Goal: Task Accomplishment & Management: Complete application form

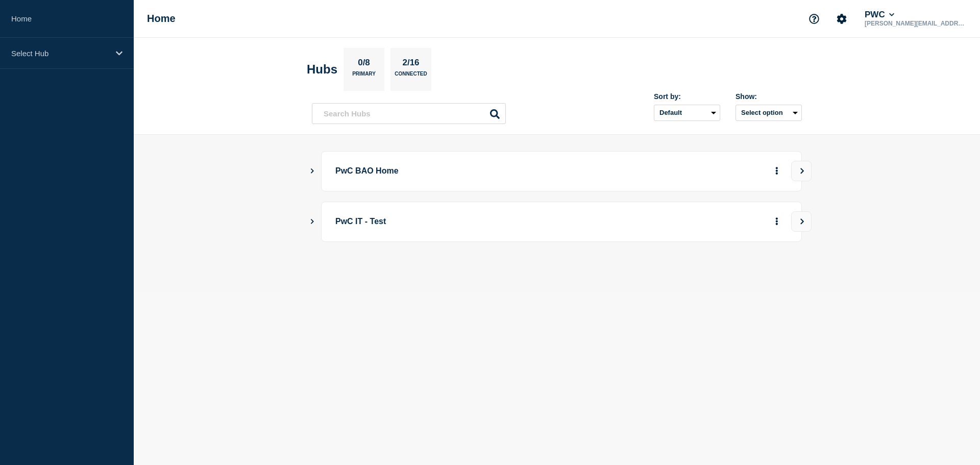
click at [311, 174] on button "Show Connected Hubs" at bounding box center [312, 171] width 5 height 8
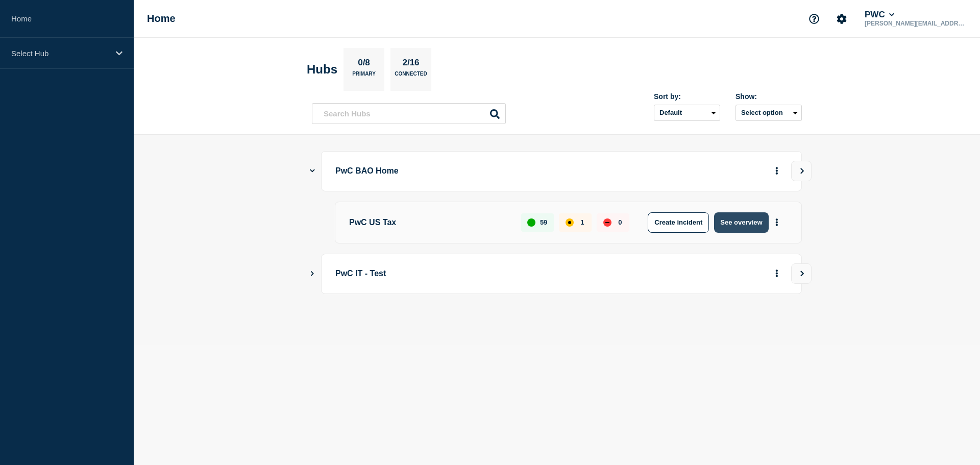
click at [758, 221] on button "See overview" at bounding box center [741, 222] width 54 height 20
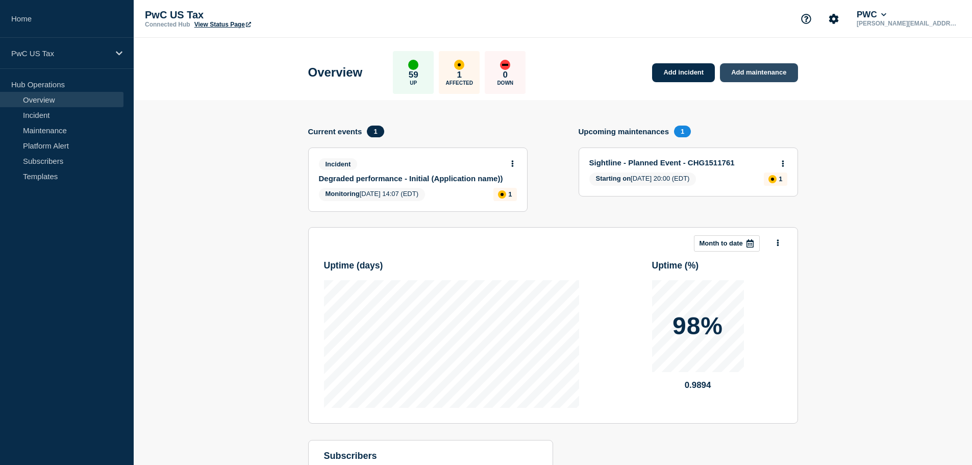
click at [758, 69] on link "Add maintenance" at bounding box center [759, 72] width 78 height 19
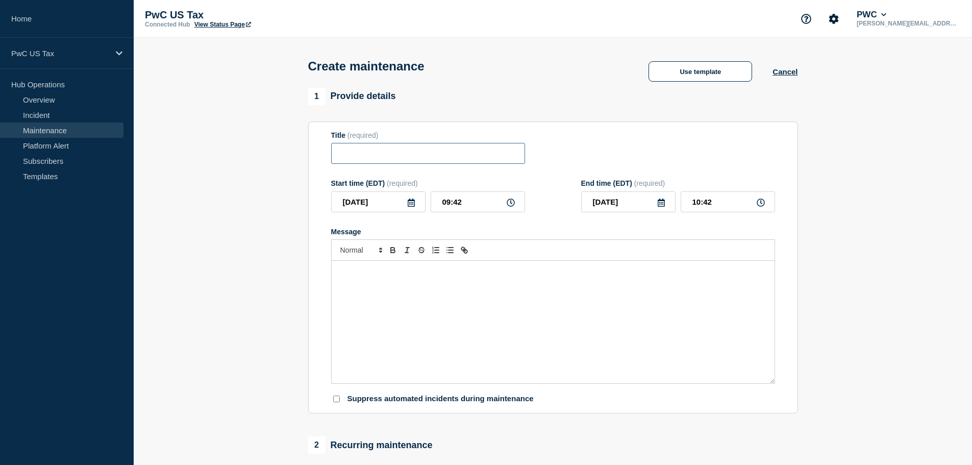
click at [352, 156] on input "Title" at bounding box center [428, 153] width 194 height 21
click at [797, 72] on button "Cancel" at bounding box center [785, 71] width 25 height 9
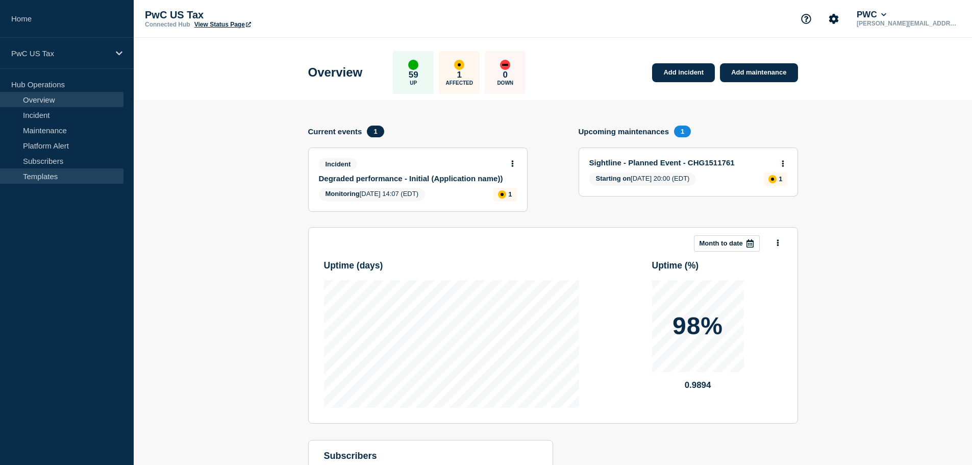
click at [41, 176] on link "Templates" at bounding box center [61, 175] width 123 height 15
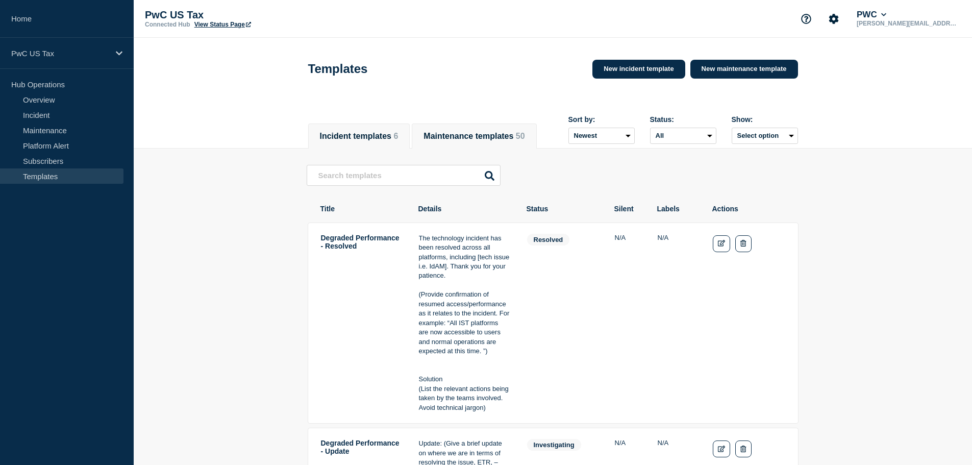
click at [505, 132] on button "Maintenance templates 50" at bounding box center [474, 136] width 101 height 9
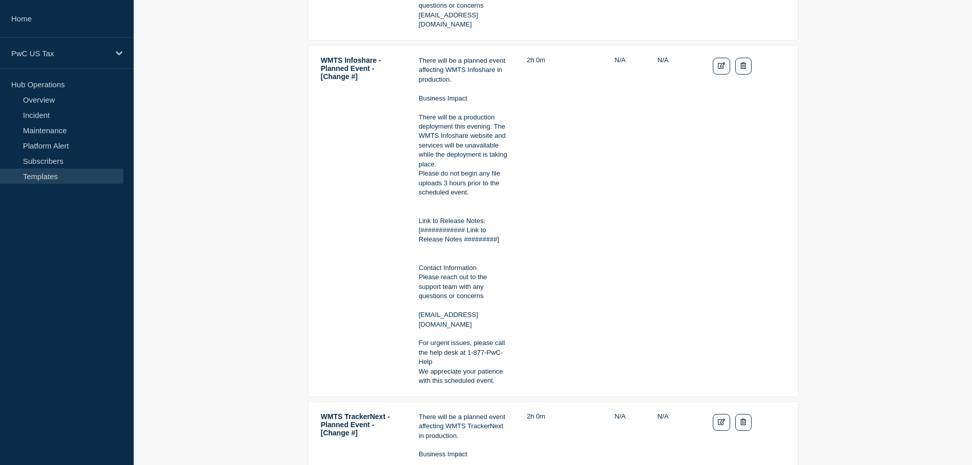
scroll to position [357, 0]
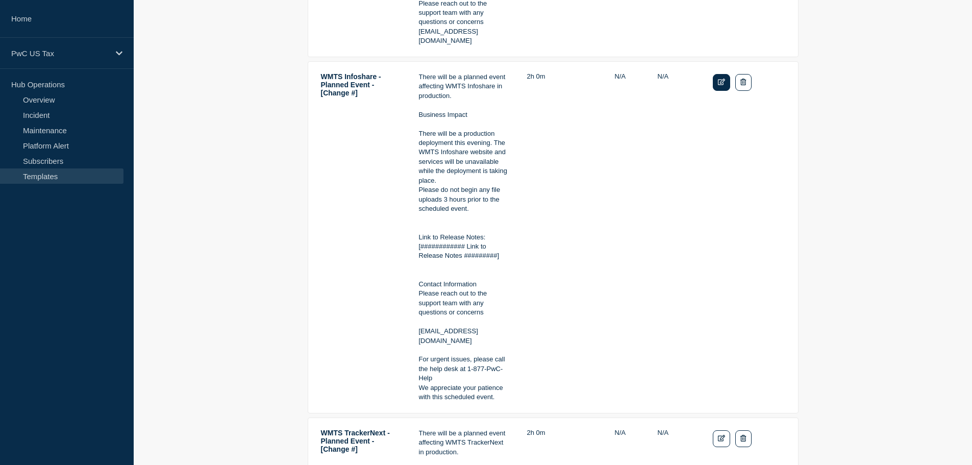
click at [720, 85] on icon "Edit" at bounding box center [722, 82] width 8 height 7
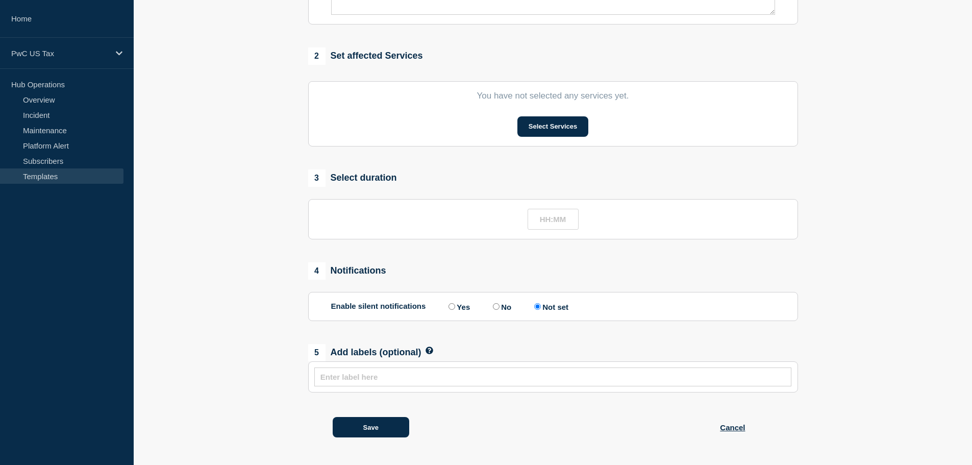
type input "WMTS Infoshare - Planned Event - [Change #]"
type input "02:00"
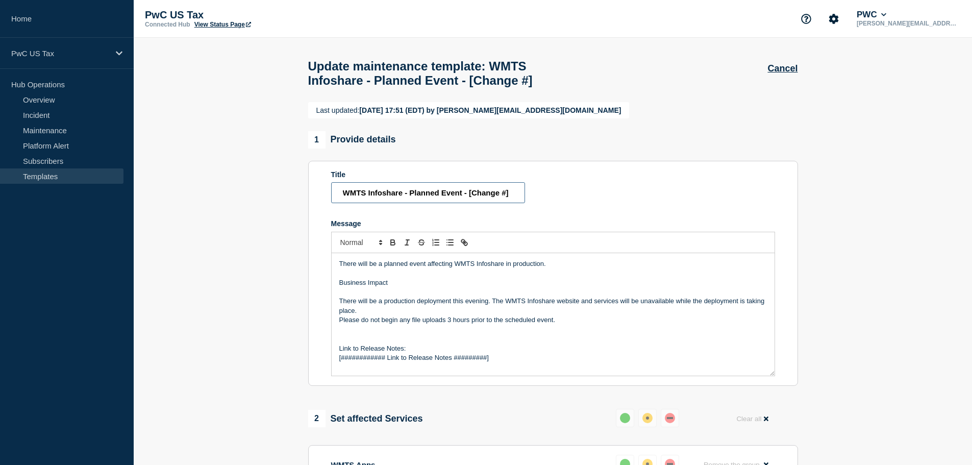
drag, startPoint x: 342, startPoint y: 213, endPoint x: 607, endPoint y: 213, distance: 264.8
click at [607, 213] on form "Title WMTS Infoshare - Planned Event - [Change #] Message There will be a plann…" at bounding box center [553, 273] width 444 height 206
click at [388, 296] on p "Message" at bounding box center [553, 291] width 428 height 9
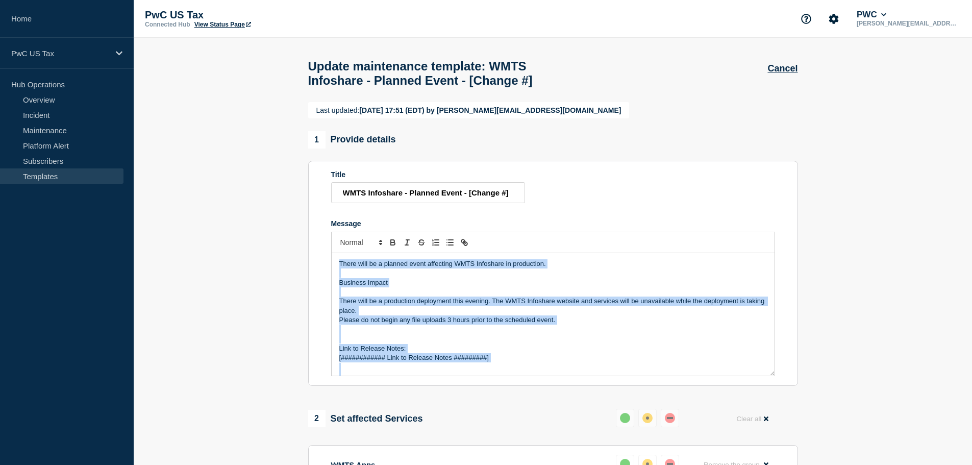
copy div "There will be a planned event affecting WMTS Infoshare in production. Business …"
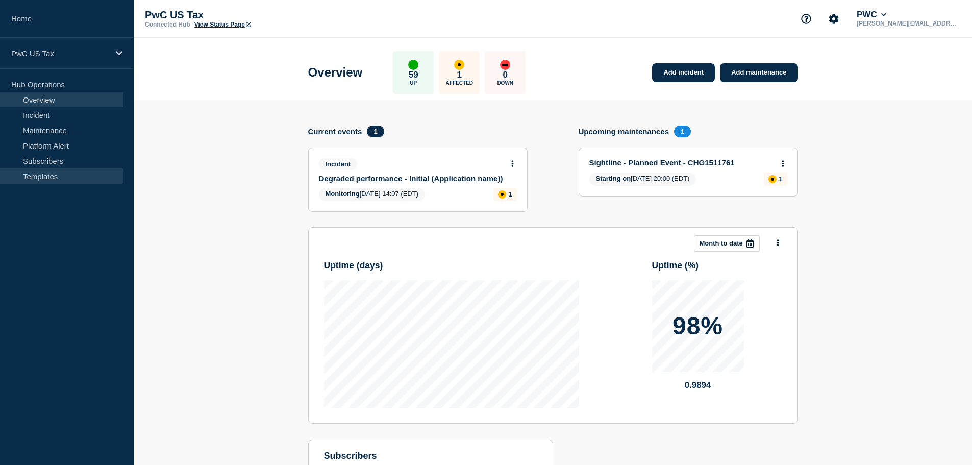
click at [34, 175] on link "Templates" at bounding box center [61, 175] width 123 height 15
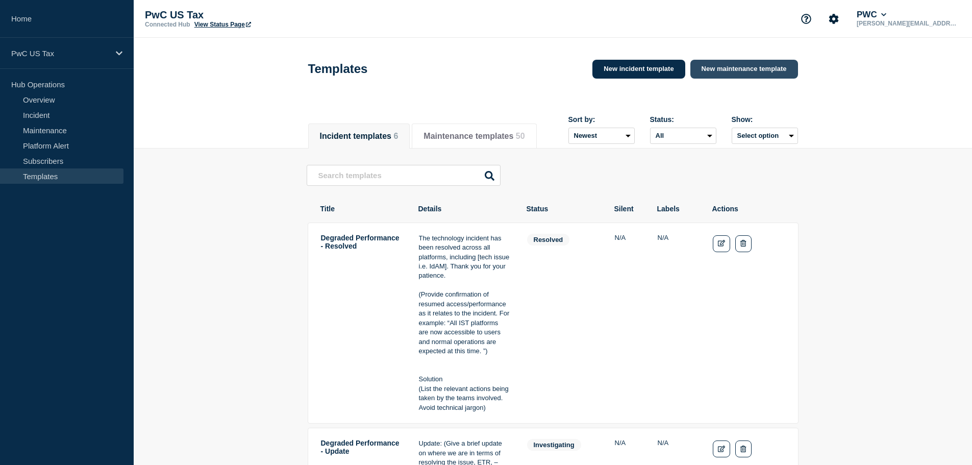
click at [752, 71] on link "New maintenance template" at bounding box center [744, 69] width 108 height 19
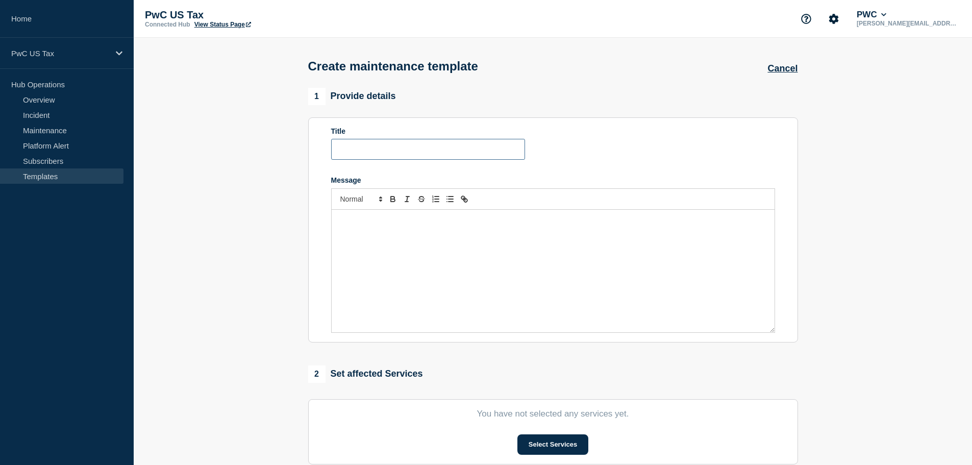
click at [409, 147] on input "Title" at bounding box center [428, 149] width 194 height 21
paste input "WMTS Infoshare - Planned Event - [Change #]"
click at [402, 150] on input "WMTS Infoshare - Planned Event - [Change #]" at bounding box center [428, 149] width 194 height 21
drag, startPoint x: 402, startPoint y: 151, endPoint x: 310, endPoint y: 144, distance: 92.6
click at [310, 144] on section "Title WMTS Infoshare - Planned Event - [Change #] Message" at bounding box center [553, 229] width 490 height 225
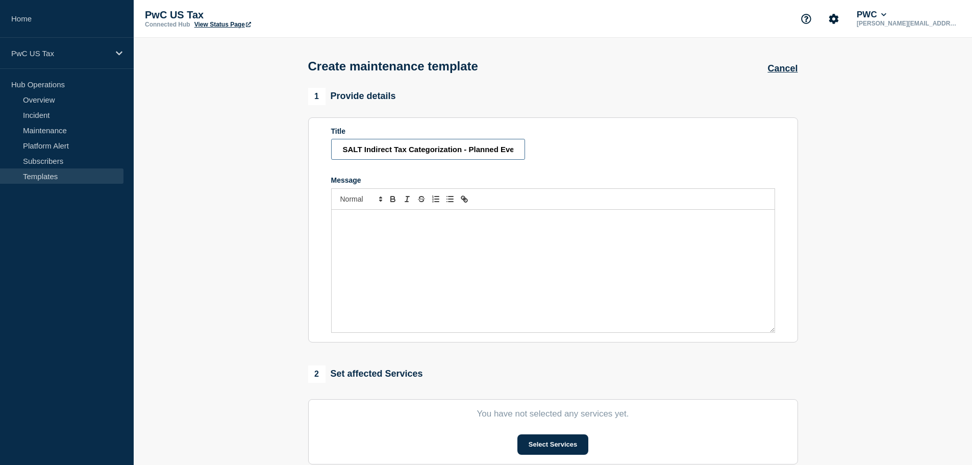
scroll to position [0, 55]
type input "SALT Indirect Tax Categorization - Planned Event - [Change #]"
click at [379, 249] on div "Message" at bounding box center [553, 271] width 443 height 122
click at [371, 258] on div "Message" at bounding box center [553, 271] width 443 height 122
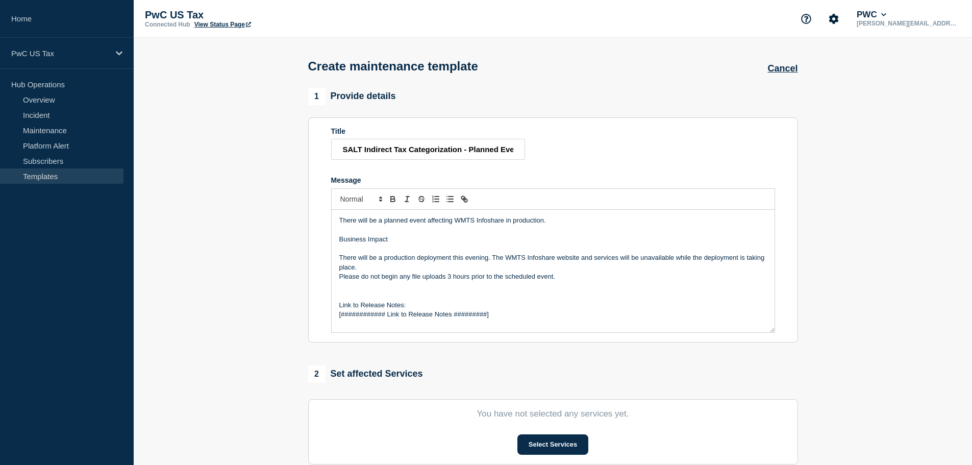
click at [460, 220] on p "There will be a planned event affecting WMTS Infoshare in production." at bounding box center [553, 220] width 428 height 9
click at [454, 220] on p "There will be a planned event affecting SALT Indirect Tax Categorization in pro…" at bounding box center [553, 220] width 428 height 9
copy p "SALT Indirect Tax Categorization"
drag, startPoint x: 506, startPoint y: 261, endPoint x: 555, endPoint y: 259, distance: 48.5
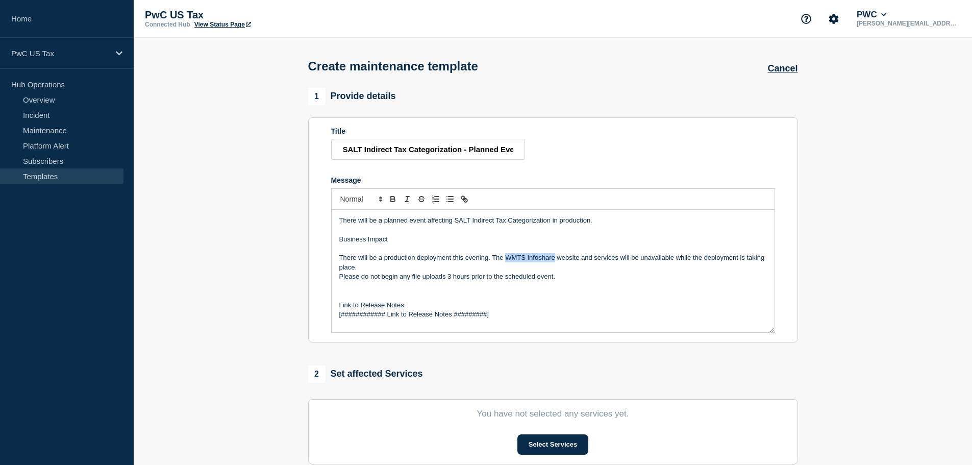
click at [555, 259] on p "There will be a production deployment this evening. The WMTS Infoshare website …" at bounding box center [553, 262] width 428 height 19
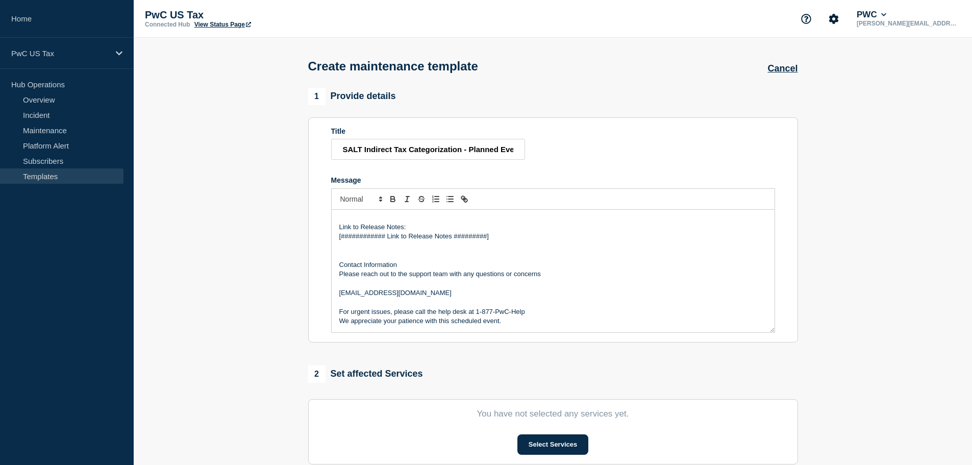
scroll to position [51, 0]
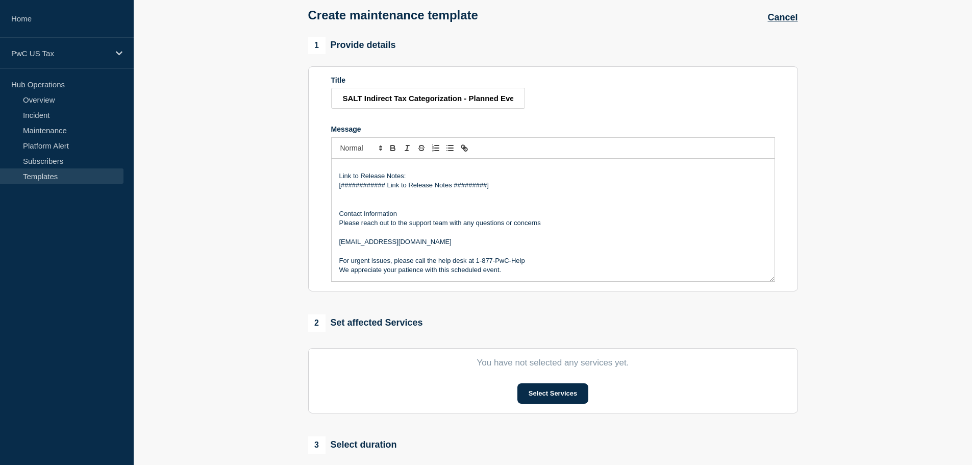
drag, startPoint x: 500, startPoint y: 243, endPoint x: 331, endPoint y: 242, distance: 168.4
click at [332, 242] on div "There will be a planned event affecting SALT Indirect Tax Categorization in pro…" at bounding box center [553, 220] width 443 height 122
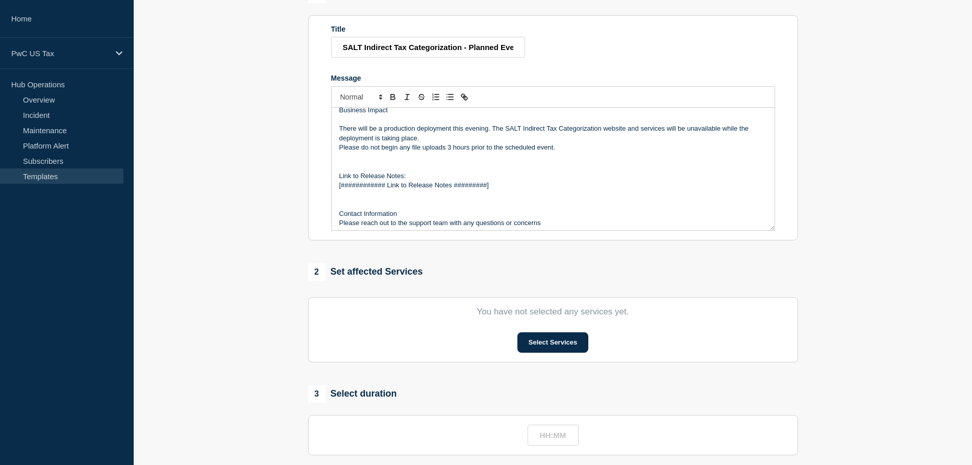
scroll to position [0, 0]
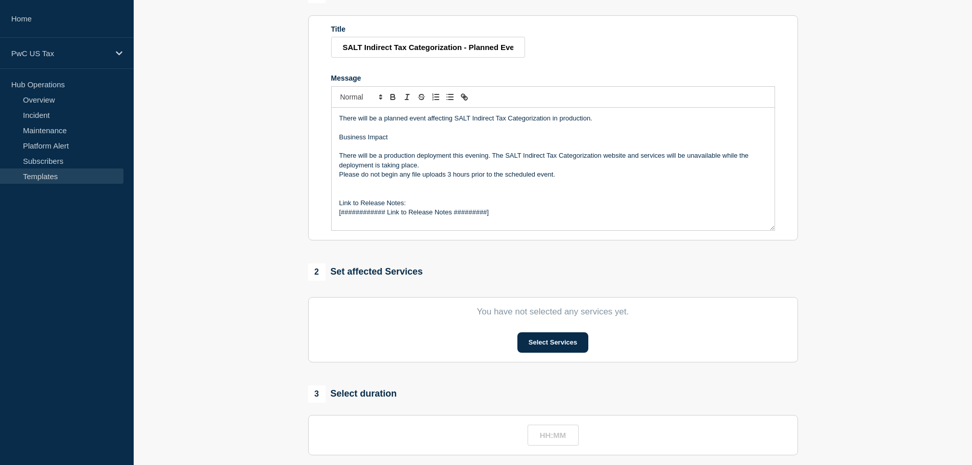
click at [559, 176] on p "Please do not begin any file uploads 3 hours prior to the scheduled event." at bounding box center [553, 174] width 428 height 9
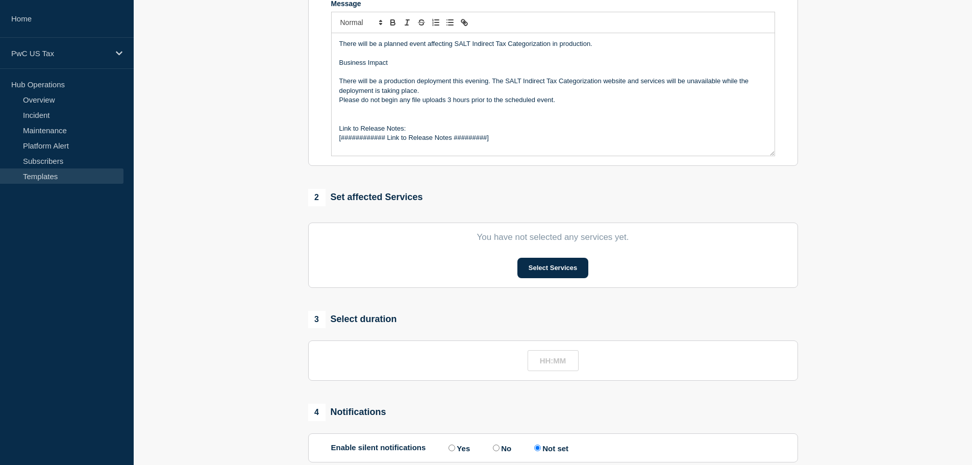
scroll to position [204, 0]
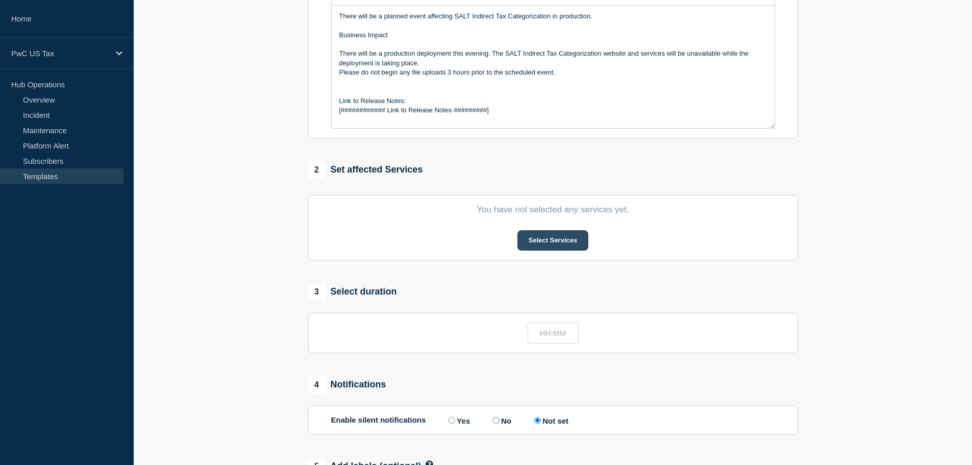
click at [581, 246] on button "Select Services" at bounding box center [552, 240] width 71 height 20
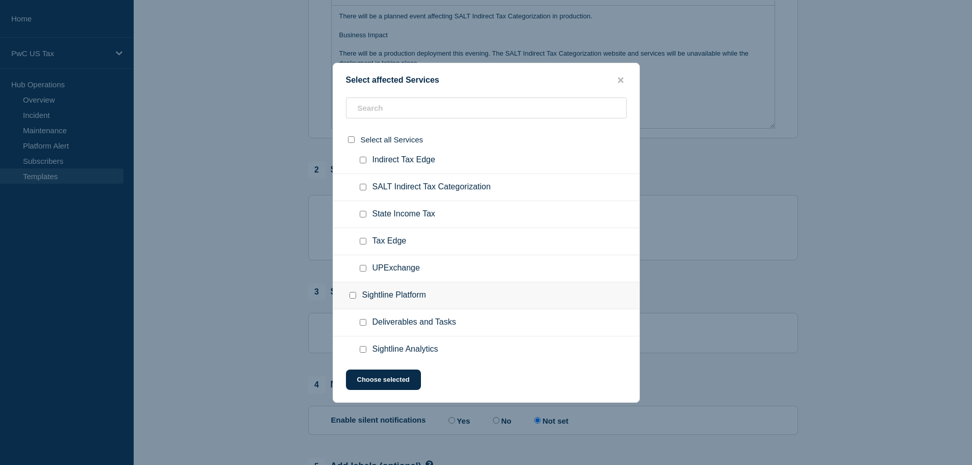
scroll to position [1174, 0]
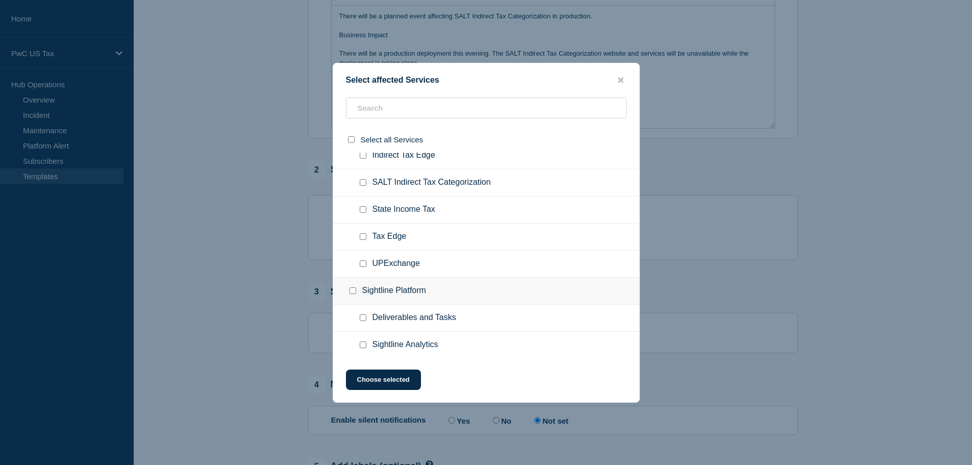
click at [361, 182] on input "SALT Indirect Tax Categorization checkbox" at bounding box center [363, 182] width 7 height 7
checkbox input "true"
click at [399, 380] on button "Choose selected" at bounding box center [383, 379] width 75 height 20
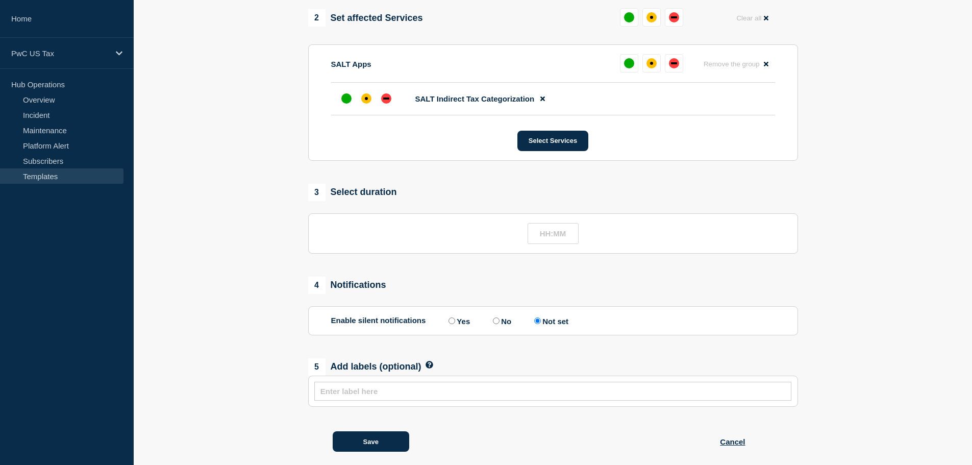
scroll to position [374, 0]
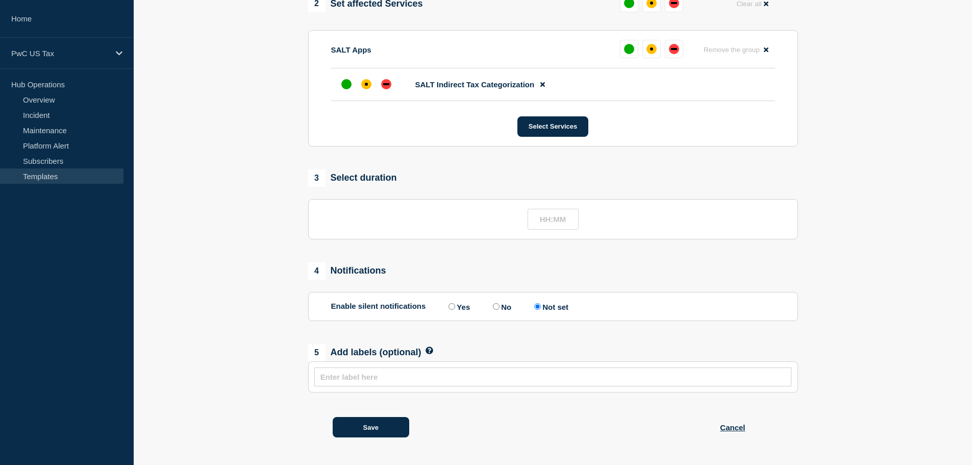
click at [356, 375] on input "text" at bounding box center [552, 377] width 465 height 9
click at [377, 428] on button "Save" at bounding box center [371, 427] width 77 height 20
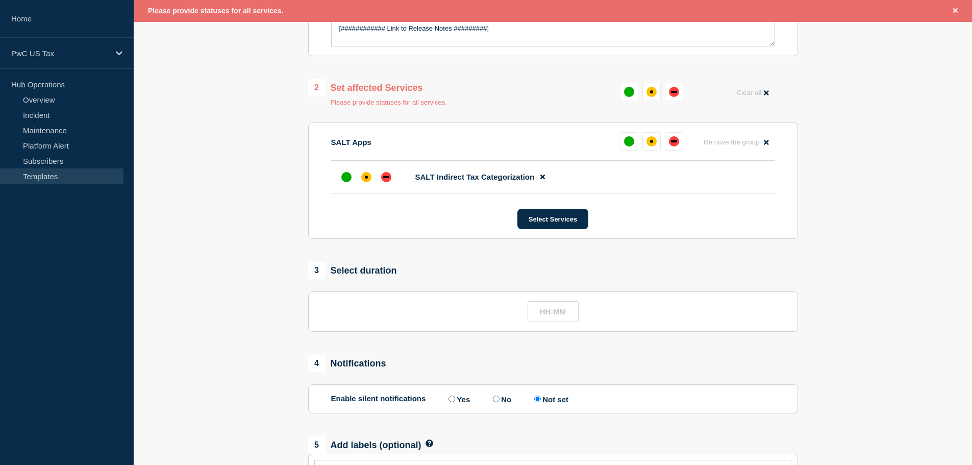
scroll to position [292, 0]
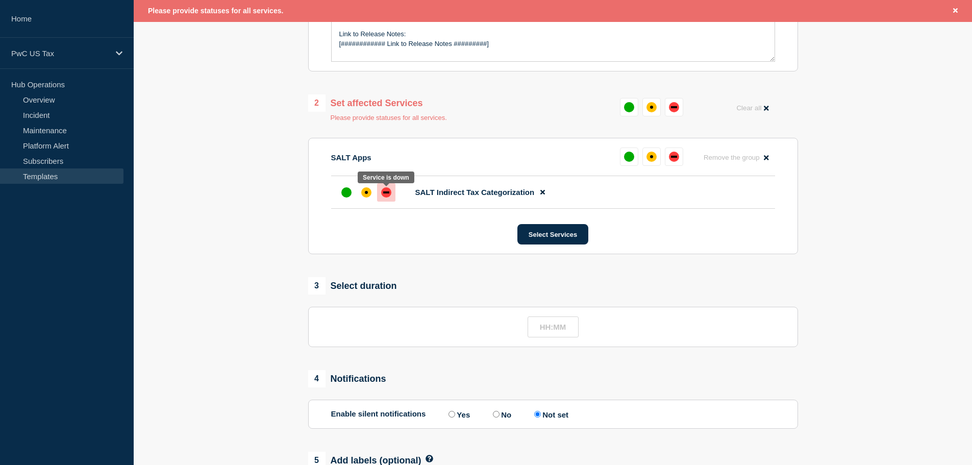
click at [384, 193] on div "down" at bounding box center [386, 192] width 6 height 2
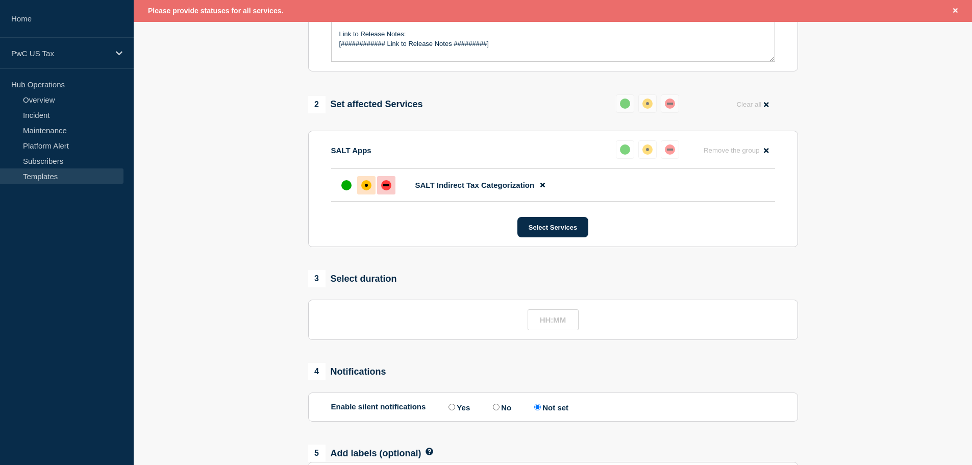
click at [363, 187] on div "affected" at bounding box center [366, 185] width 10 height 10
click at [350, 189] on div "up" at bounding box center [346, 185] width 10 height 10
click at [386, 190] on div "down" at bounding box center [386, 185] width 10 height 10
click at [346, 190] on div "up" at bounding box center [346, 185] width 10 height 10
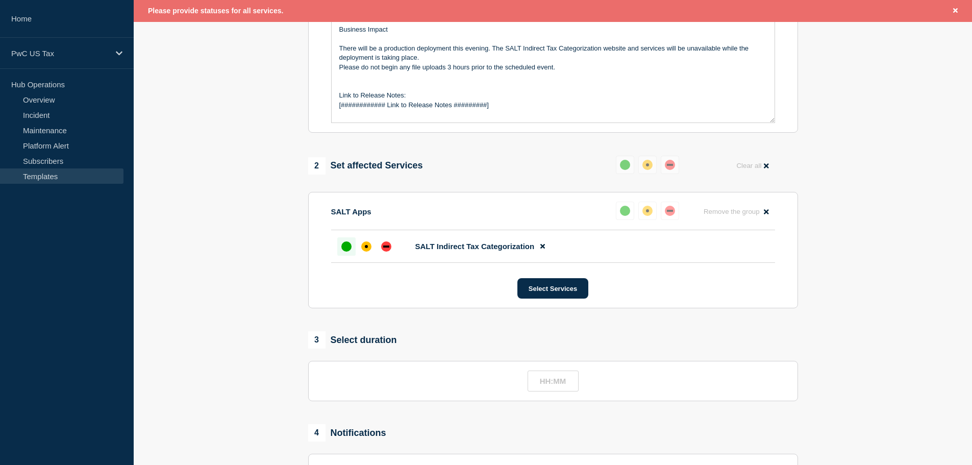
scroll to position [139, 0]
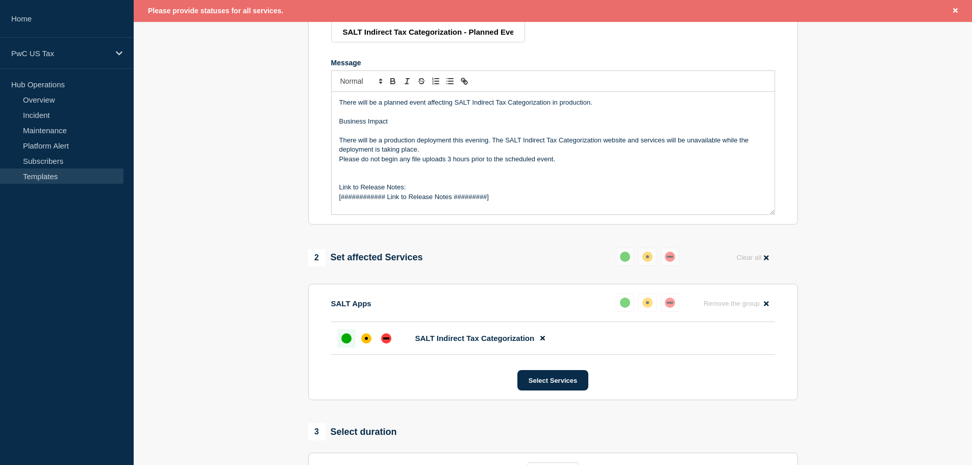
click at [344, 336] on div "up" at bounding box center [346, 338] width 10 height 10
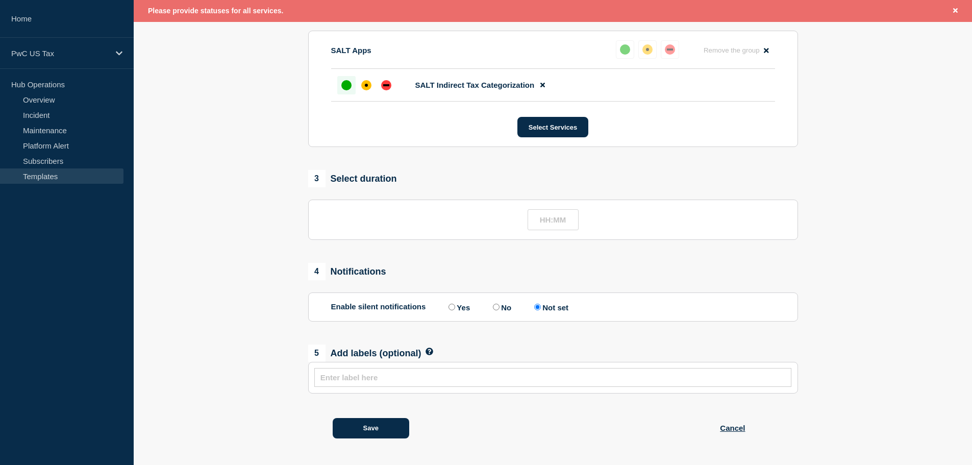
scroll to position [396, 0]
click at [380, 425] on button "Save" at bounding box center [371, 427] width 77 height 20
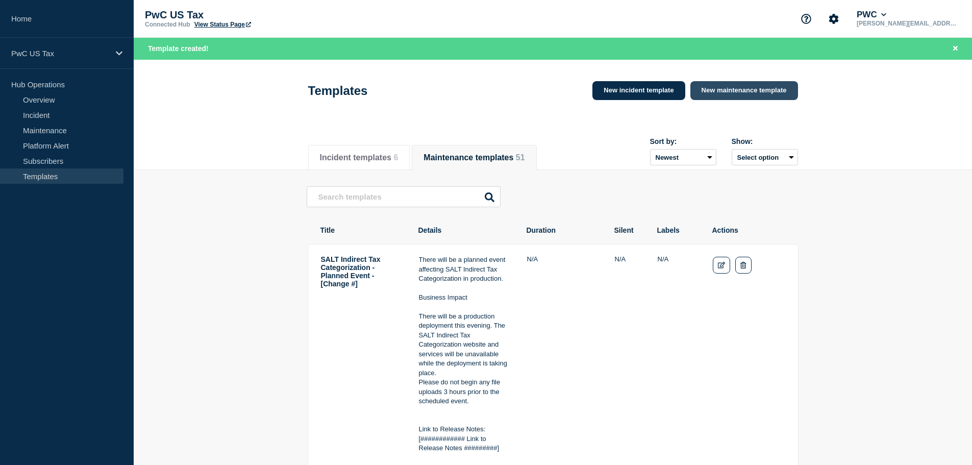
click at [747, 93] on link "New maintenance template" at bounding box center [744, 90] width 108 height 19
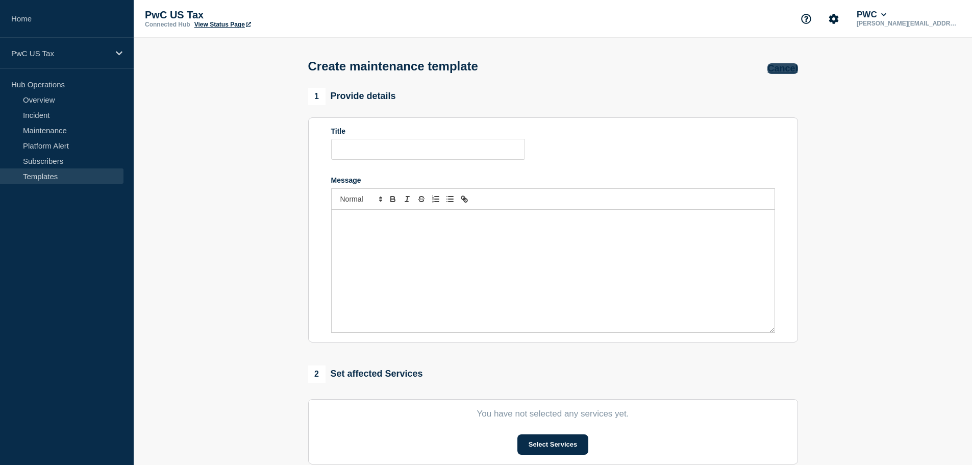
click at [787, 64] on button "Cancel" at bounding box center [782, 68] width 30 height 11
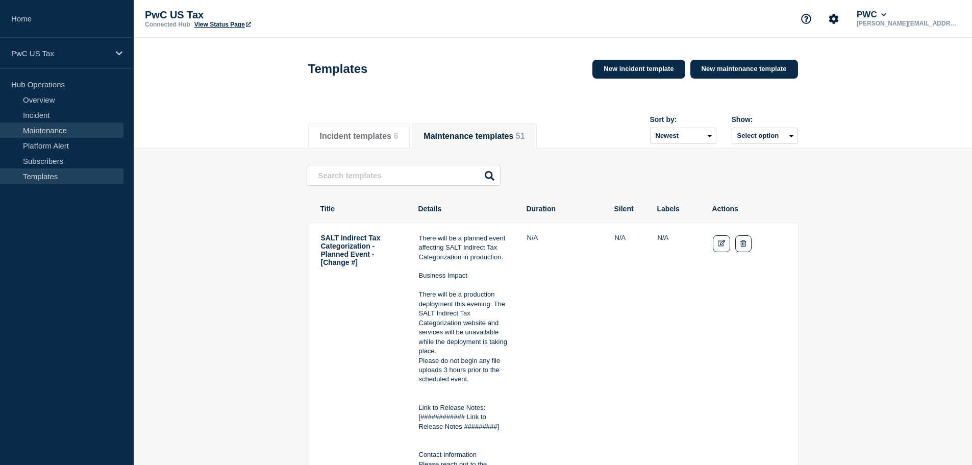
click at [35, 130] on link "Maintenance" at bounding box center [61, 129] width 123 height 15
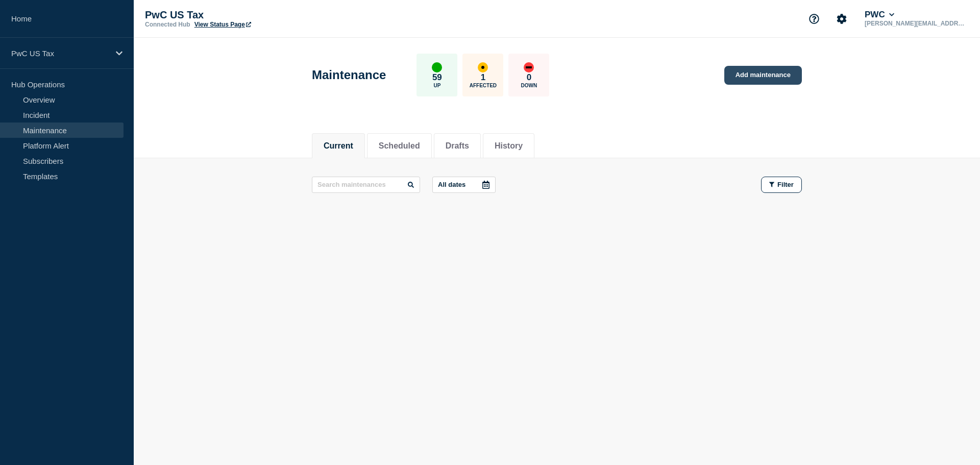
click at [768, 79] on link "Add maintenance" at bounding box center [763, 75] width 78 height 19
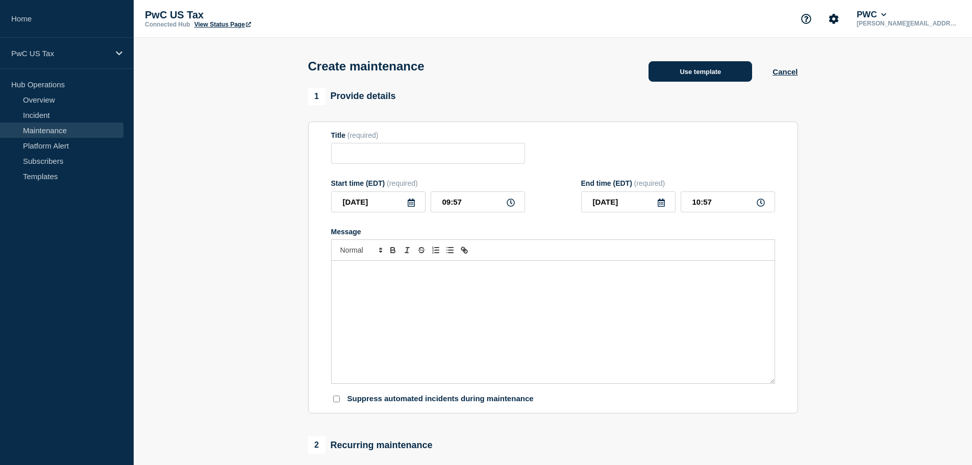
click at [726, 71] on button "Use template" at bounding box center [701, 71] width 104 height 20
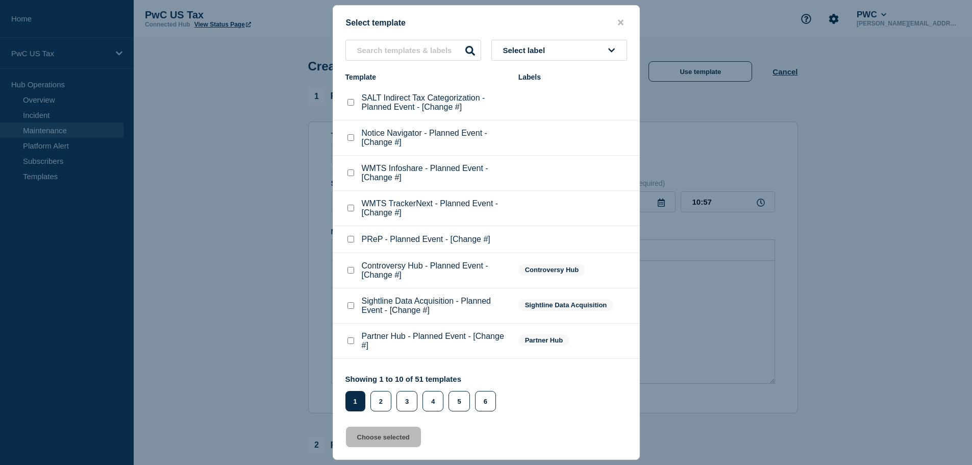
click at [351, 100] on div at bounding box center [350, 102] width 10 height 10
click at [352, 105] on checkbox"] "SALT Indirect Tax Categorization - Planned Event - [Change #] checkbox" at bounding box center [351, 102] width 7 height 7
checkbox checkbox"] "true"
click at [382, 438] on button "Choose selected" at bounding box center [383, 437] width 75 height 20
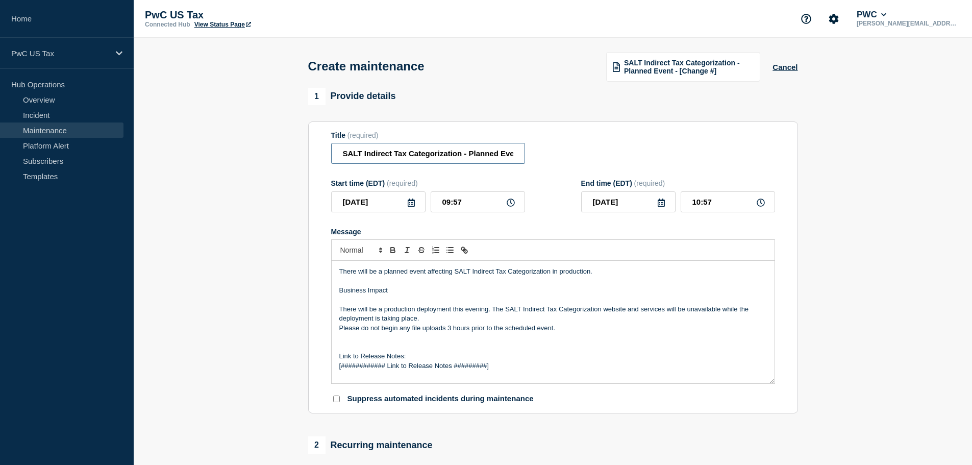
click at [509, 154] on input "SALT Indirect Tax Categorization - Planned Event - [Change #]" at bounding box center [428, 153] width 194 height 21
drag, startPoint x: 509, startPoint y: 154, endPoint x: 540, endPoint y: 150, distance: 31.5
click at [540, 150] on div "Title (required) SALT Indirect Tax Categorization - Planned Event - [Change #]" at bounding box center [553, 147] width 444 height 33
click at [478, 155] on input "SALT Indirect Tax Categorization - Planned Event - [Change #]" at bounding box center [428, 153] width 194 height 21
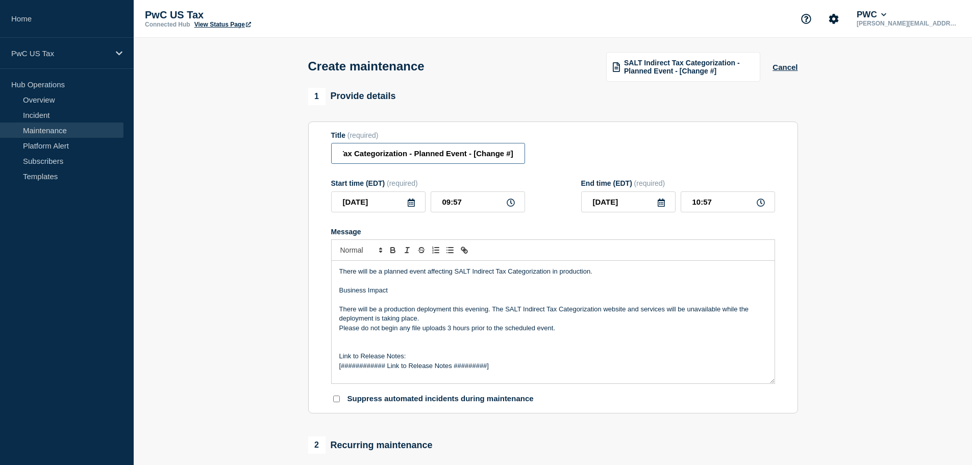
drag, startPoint x: 478, startPoint y: 155, endPoint x: 510, endPoint y: 156, distance: 32.2
click at [510, 156] on input "SALT Indirect Tax Categorization - Planned Event - [Change #]" at bounding box center [428, 153] width 194 height 21
type input "SALT Indirect Tax Categorization - Planned Event - [Test]"
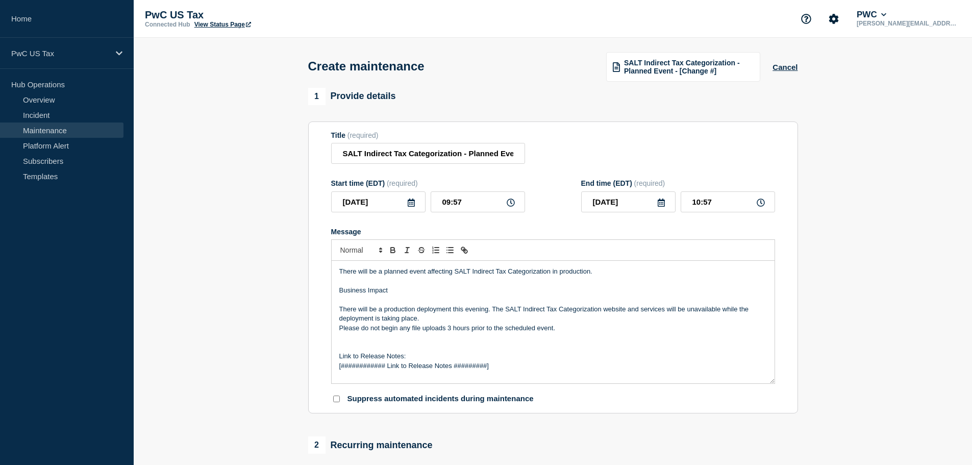
click at [564, 143] on div "Title (required) SALT Indirect Tax Categorization - Planned Event - [Test]" at bounding box center [553, 147] width 444 height 33
click at [512, 206] on icon at bounding box center [511, 203] width 8 height 8
click at [464, 207] on input "09:57" at bounding box center [478, 201] width 94 height 21
drag, startPoint x: 464, startPoint y: 207, endPoint x: 423, endPoint y: 208, distance: 41.9
click at [423, 208] on div "2025-08-21 09:57" at bounding box center [428, 201] width 194 height 21
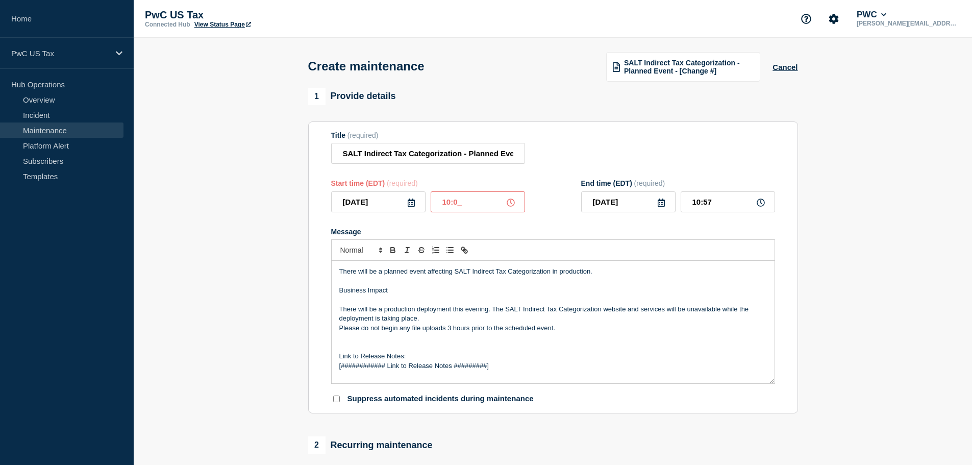
type input "10:05"
type input "11:05"
click at [567, 164] on div "Title (required) SALT Indirect Tax Categorization - Planned Event - [Test]" at bounding box center [553, 147] width 444 height 33
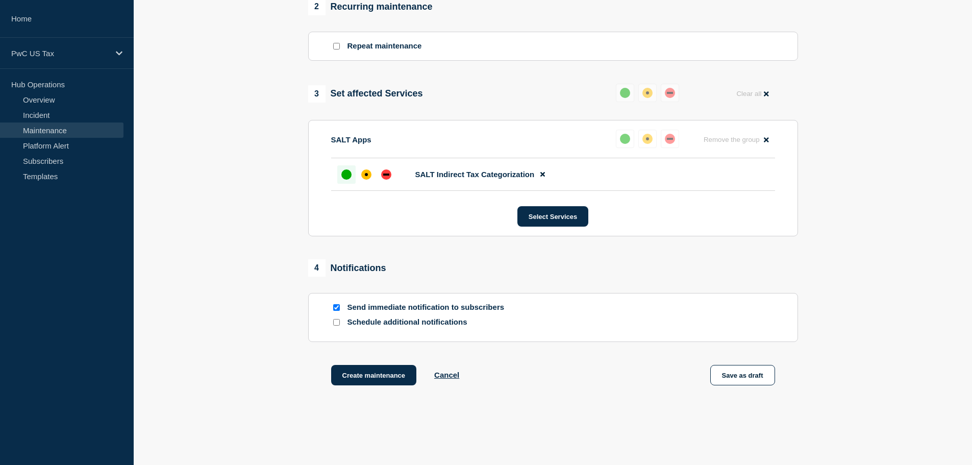
scroll to position [479, 0]
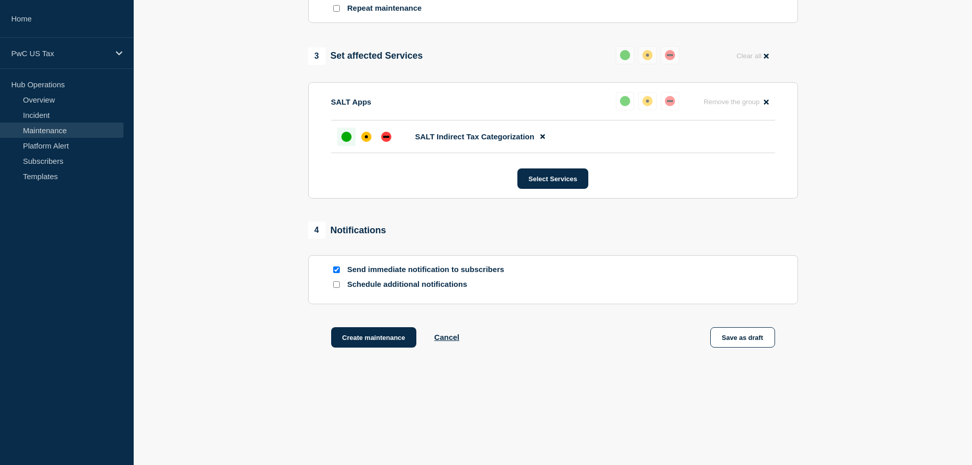
click at [331, 283] on div at bounding box center [336, 285] width 10 height 10
click at [339, 287] on input "Schedule additional notifications" at bounding box center [336, 284] width 7 height 7
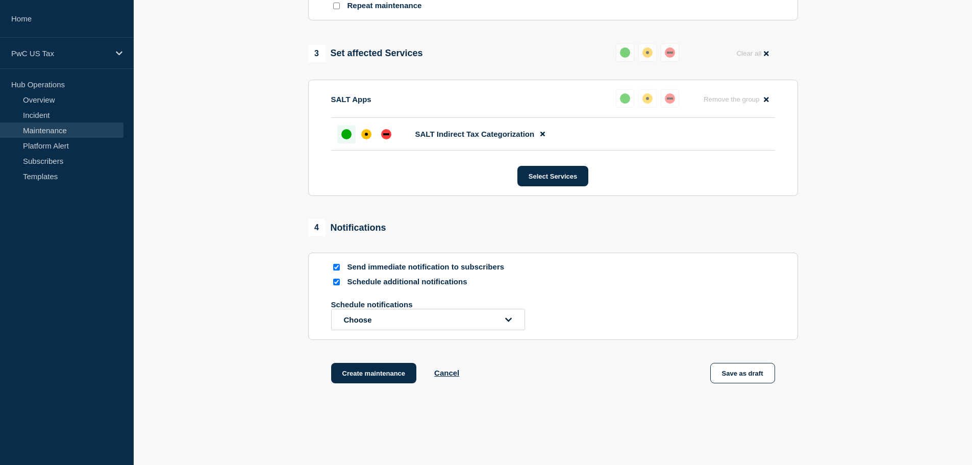
click at [337, 285] on input "Schedule additional notifications" at bounding box center [336, 282] width 7 height 7
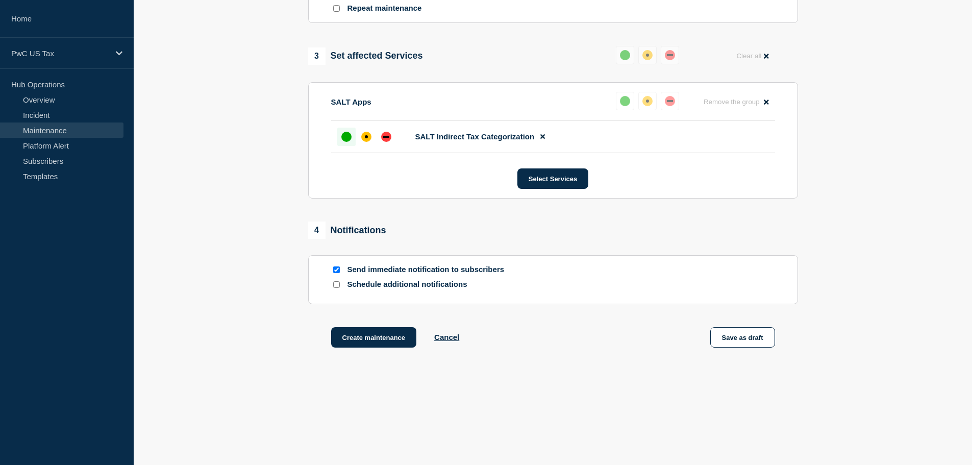
click at [335, 287] on input "Schedule additional notifications" at bounding box center [336, 284] width 7 height 7
checkbox input "true"
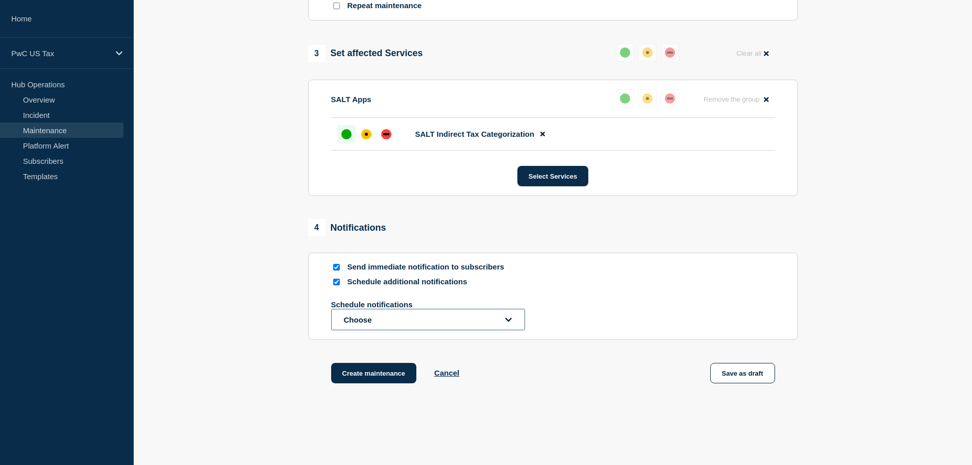
click at [371, 318] on button "Choose" at bounding box center [428, 319] width 194 height 21
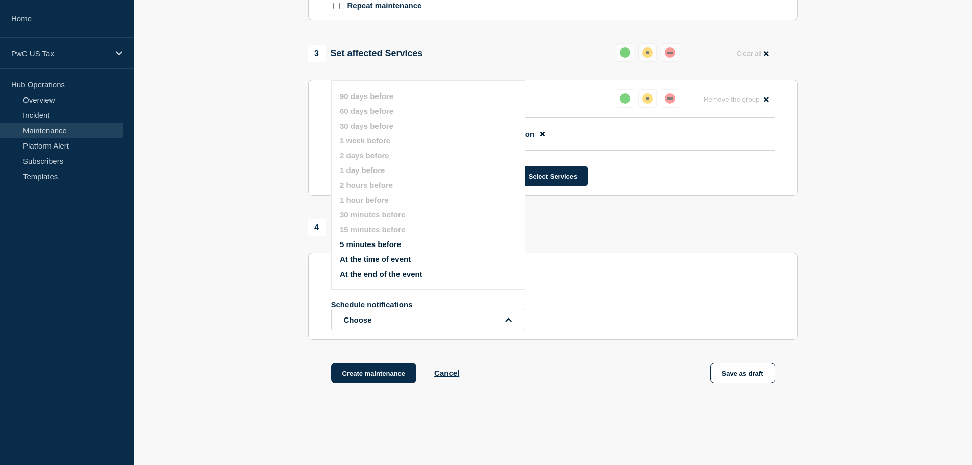
click at [374, 243] on button "5 minutes before" at bounding box center [370, 244] width 61 height 9
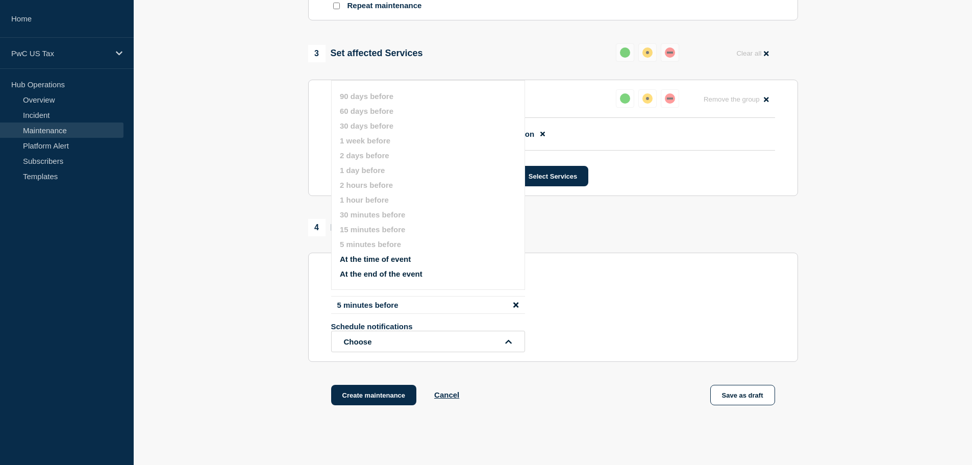
click at [276, 363] on section "1 Provide details Title (required) SALT Indirect Tax Categorization - Planned E…" at bounding box center [553, 20] width 838 height 822
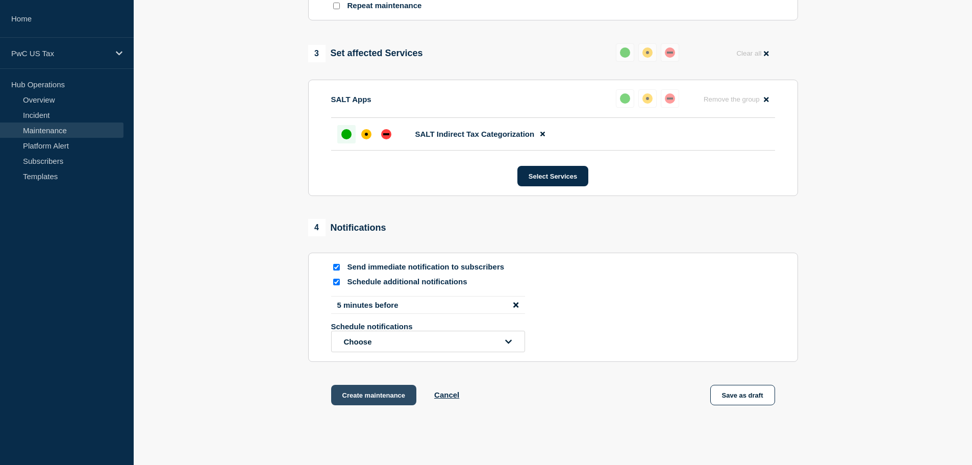
click at [365, 397] on button "Create maintenance" at bounding box center [374, 395] width 86 height 20
